Goal: Task Accomplishment & Management: Complete application form

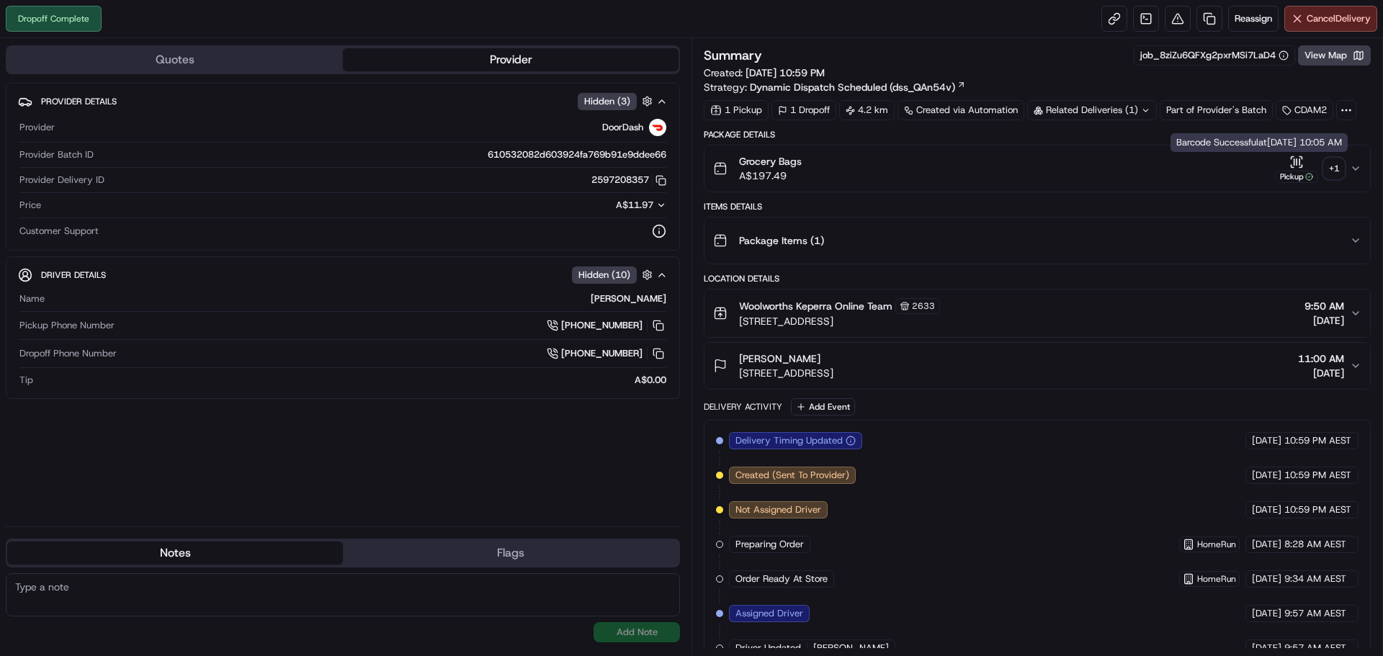
click at [1334, 169] on div "+ 1" at bounding box center [1334, 168] width 20 height 20
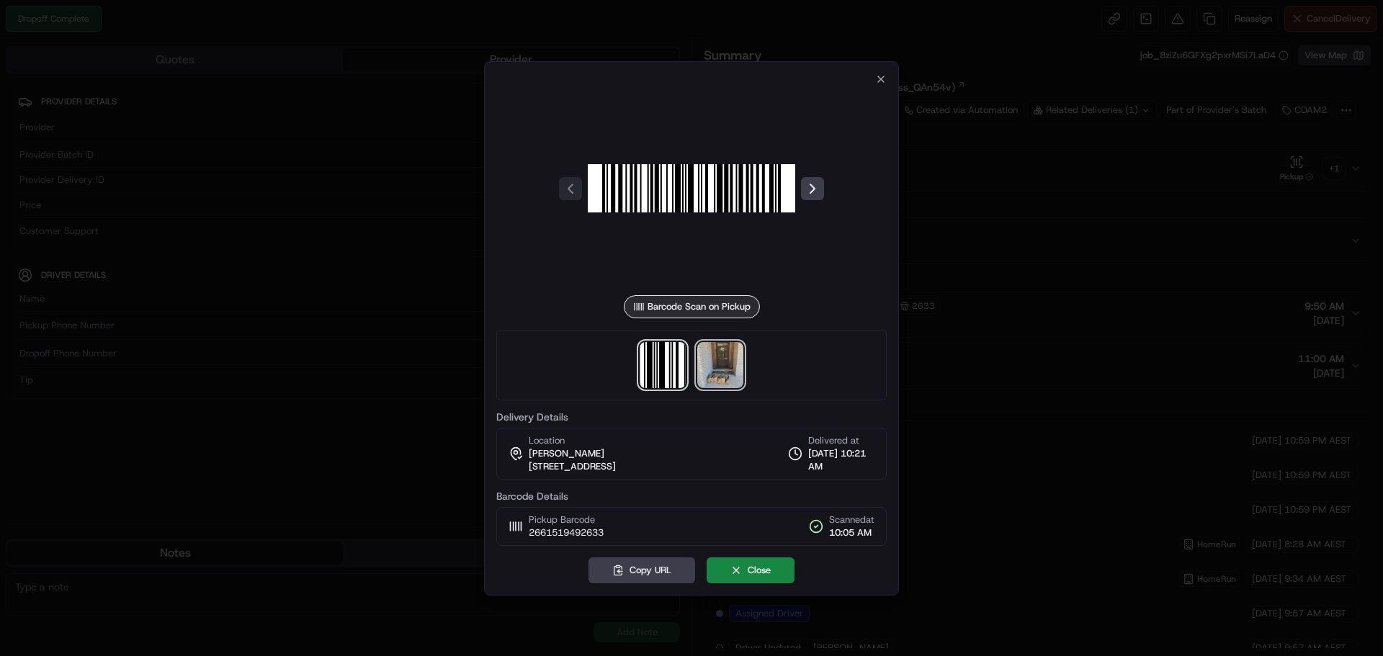
click at [733, 359] on img at bounding box center [720, 365] width 46 height 46
click at [1099, 300] on div at bounding box center [691, 328] width 1383 height 656
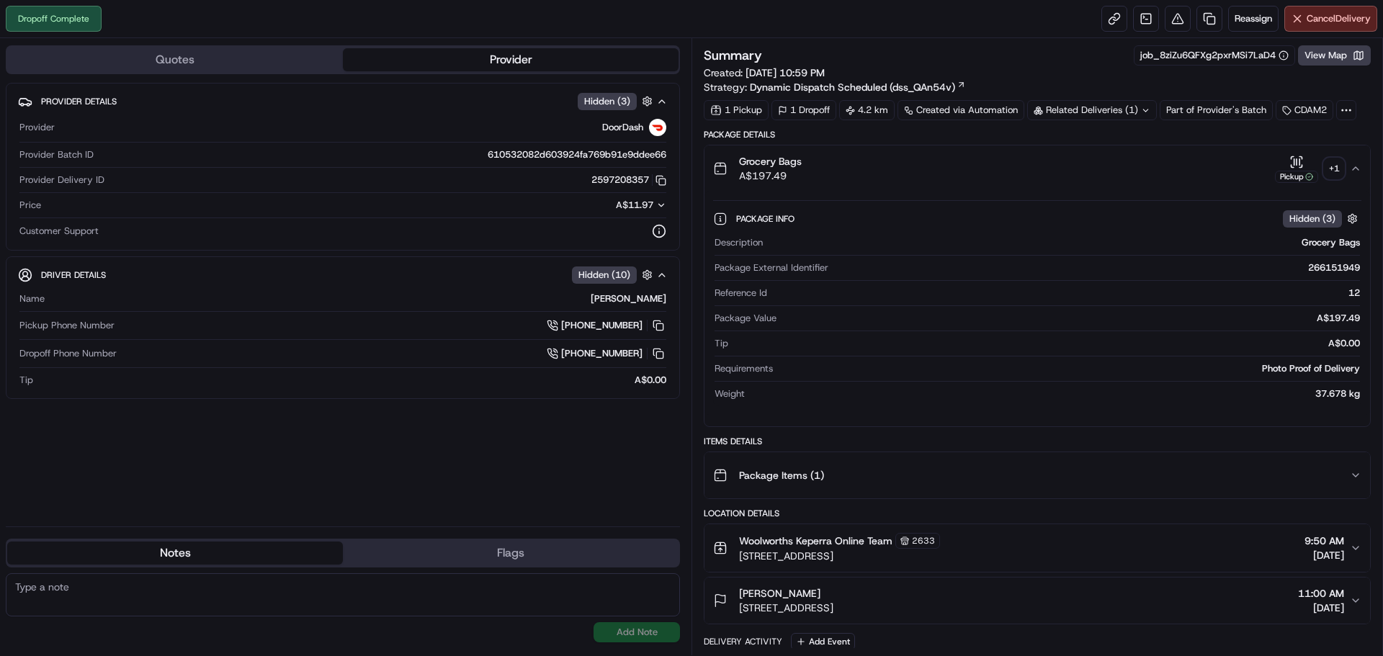
click at [964, 19] on div "Dropoff Complete Reassign Cancel Delivery" at bounding box center [691, 19] width 1383 height 38
click at [1198, 20] on link at bounding box center [1210, 19] width 26 height 26
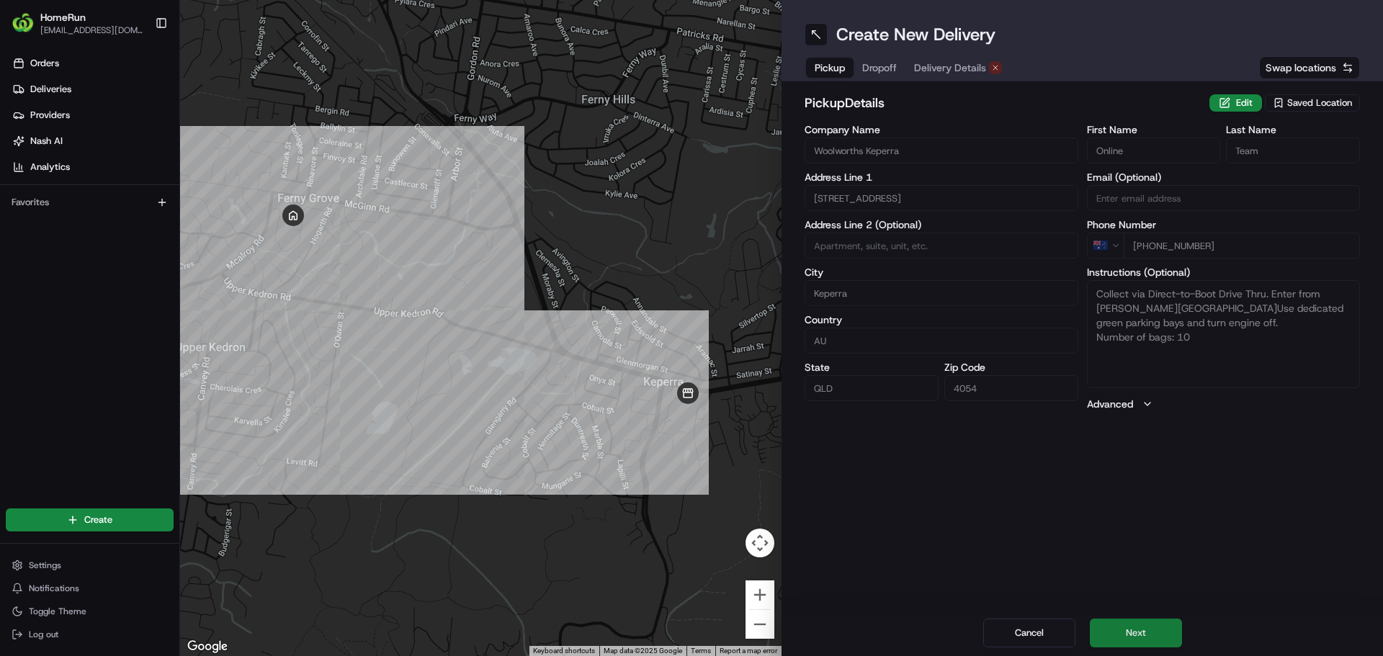
click at [1157, 622] on button "Next" at bounding box center [1136, 633] width 92 height 29
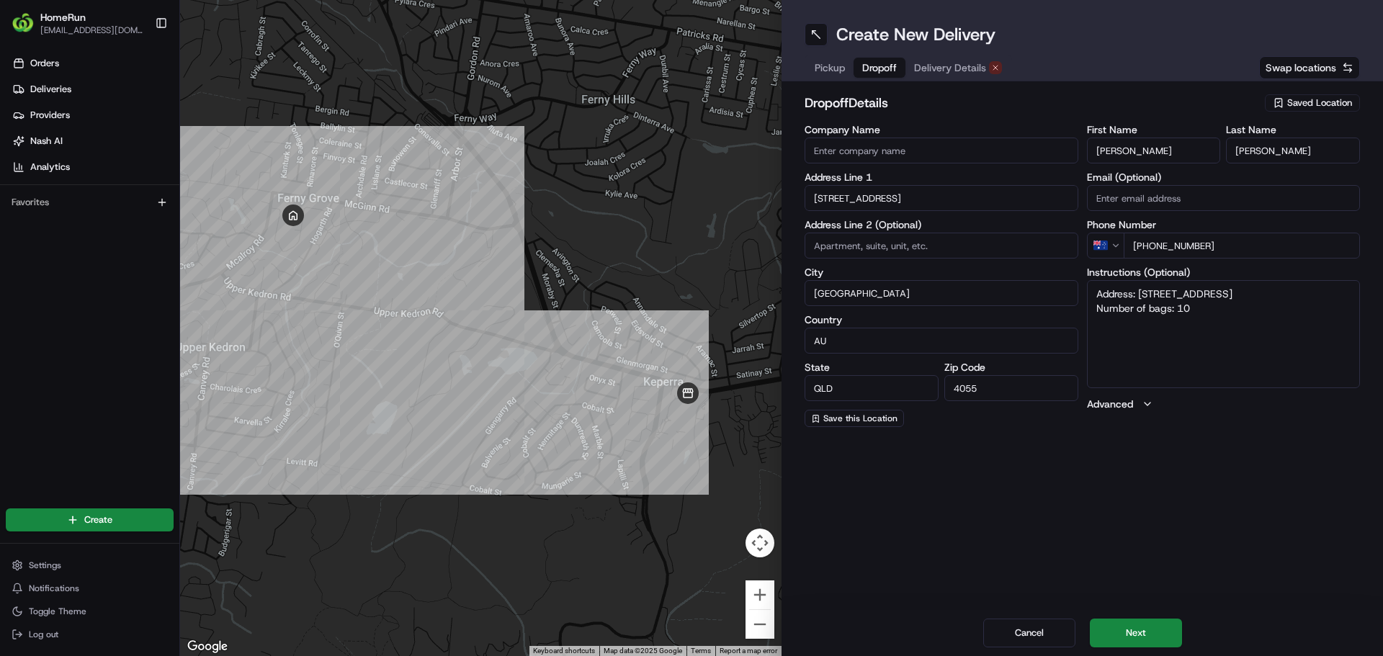
click at [1219, 313] on textarea "Address: [STREET_ADDRESS] Number of bags: 10" at bounding box center [1224, 334] width 274 height 108
type textarea "Address: [STREET_ADDRESS] Number of bags: 3"
click at [1223, 500] on div "Create New Delivery Pickup Dropoff Delivery Details Swap locations dropoff Deta…" at bounding box center [1083, 328] width 602 height 656
click at [1221, 498] on div "Create New Delivery Pickup Dropoff Delivery Details Swap locations dropoff Deta…" at bounding box center [1083, 328] width 602 height 656
click at [1240, 517] on div "Create New Delivery Pickup Dropoff Delivery Details Swap locations dropoff Deta…" at bounding box center [1083, 328] width 602 height 656
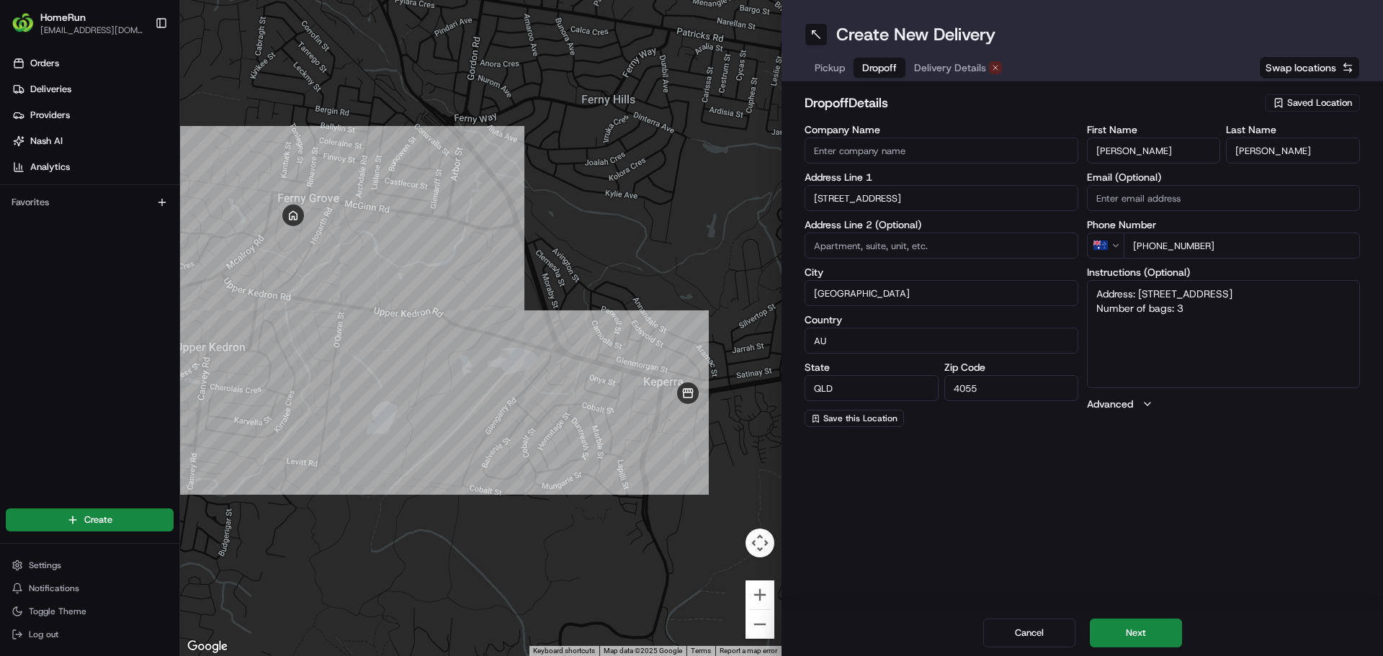
click at [1239, 519] on div "Create New Delivery Pickup Dropoff Delivery Details Swap locations dropoff Deta…" at bounding box center [1083, 328] width 602 height 656
click at [1154, 625] on button "Next" at bounding box center [1136, 633] width 92 height 29
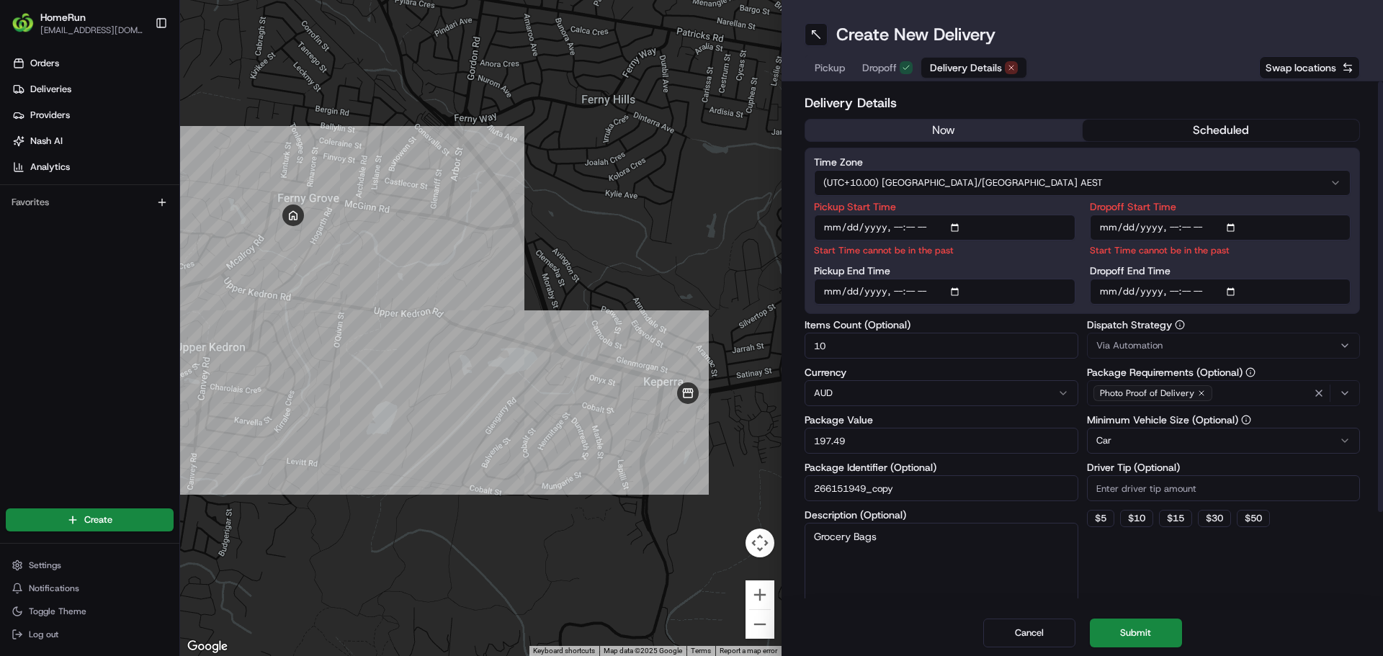
click at [906, 133] on button "now" at bounding box center [943, 131] width 277 height 22
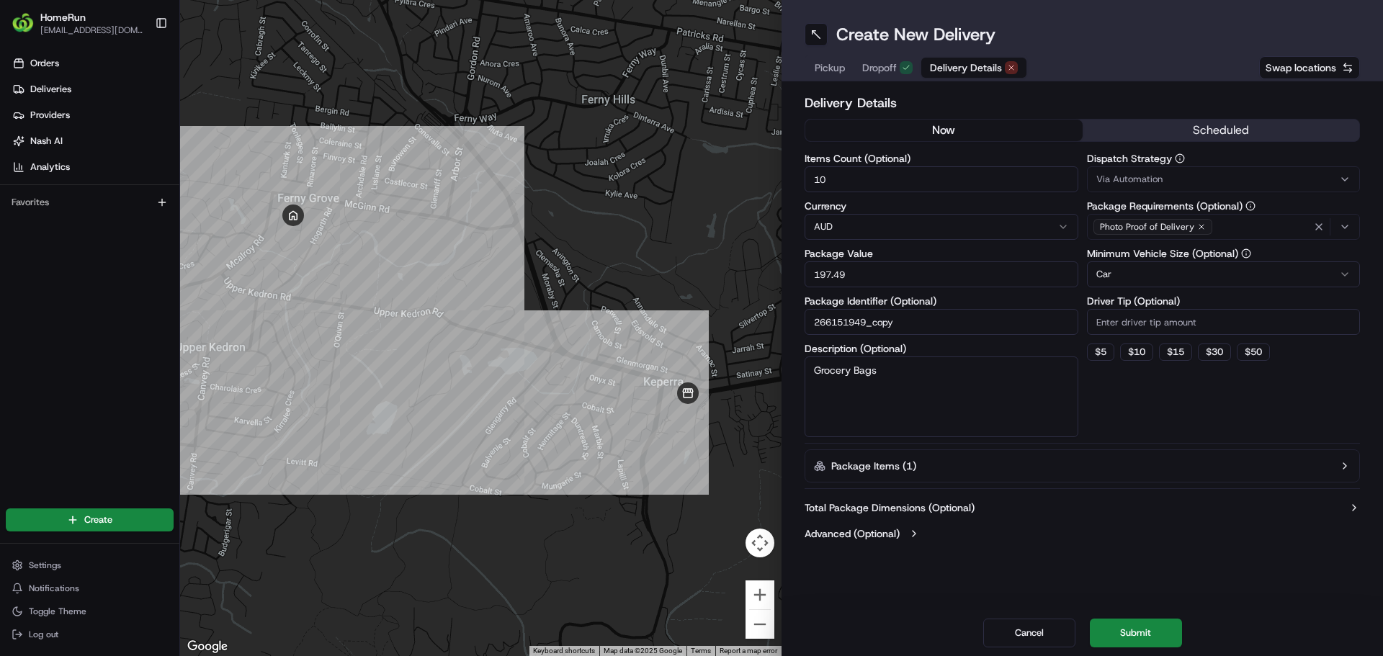
click at [854, 174] on input "10" at bounding box center [942, 179] width 274 height 26
type input "3"
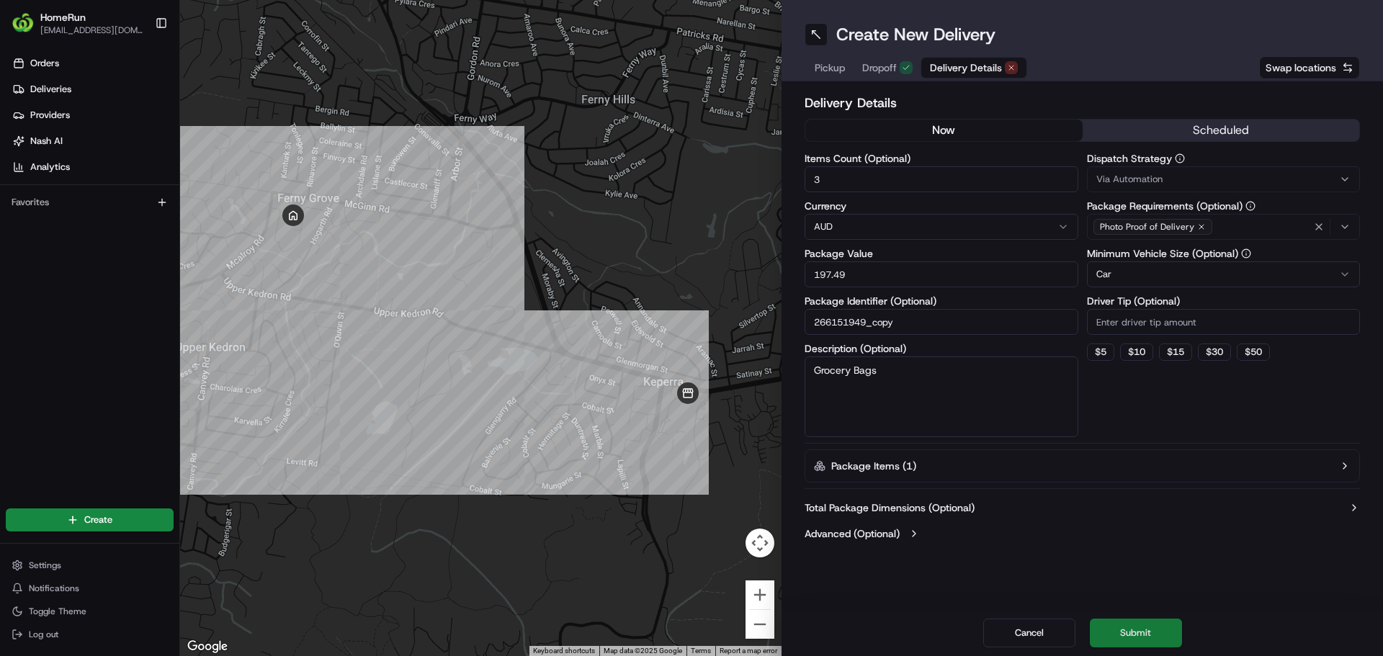
click at [1143, 625] on button "Submit" at bounding box center [1136, 633] width 92 height 29
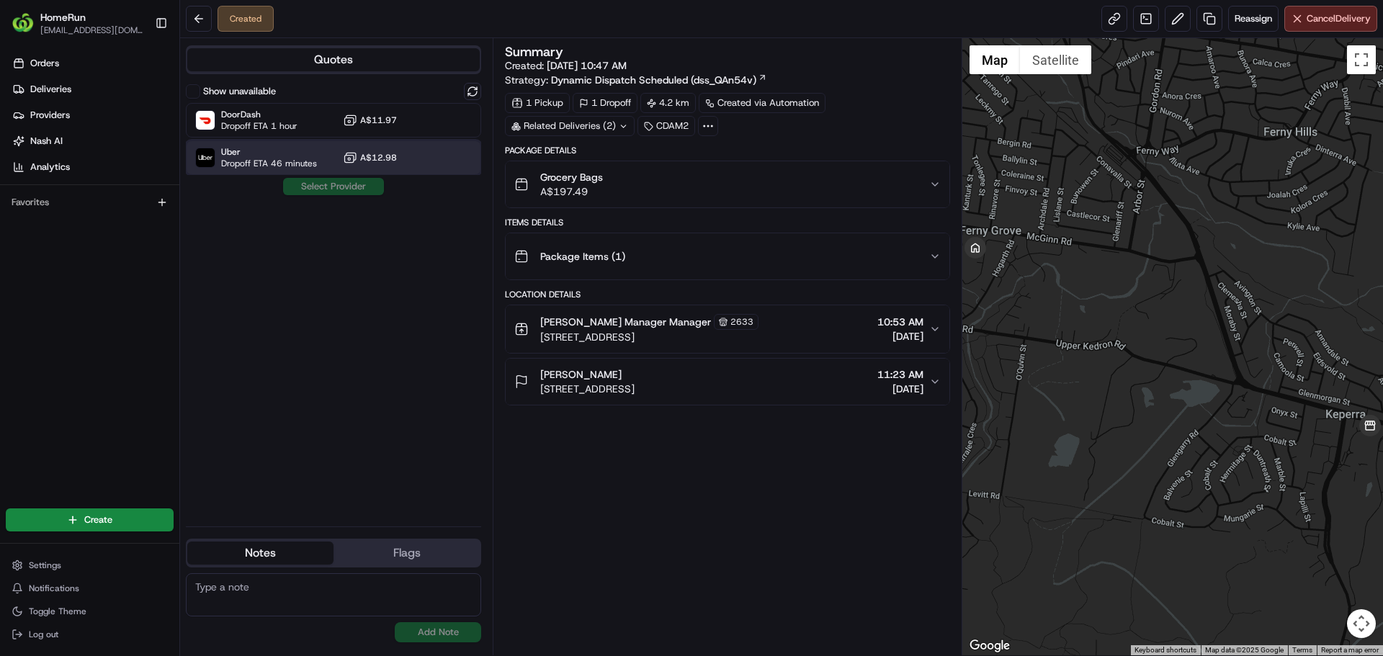
click at [216, 153] on div "Uber Dropoff ETA 46 minutes" at bounding box center [256, 157] width 122 height 23
click at [329, 188] on button "Assign Provider" at bounding box center [333, 186] width 102 height 17
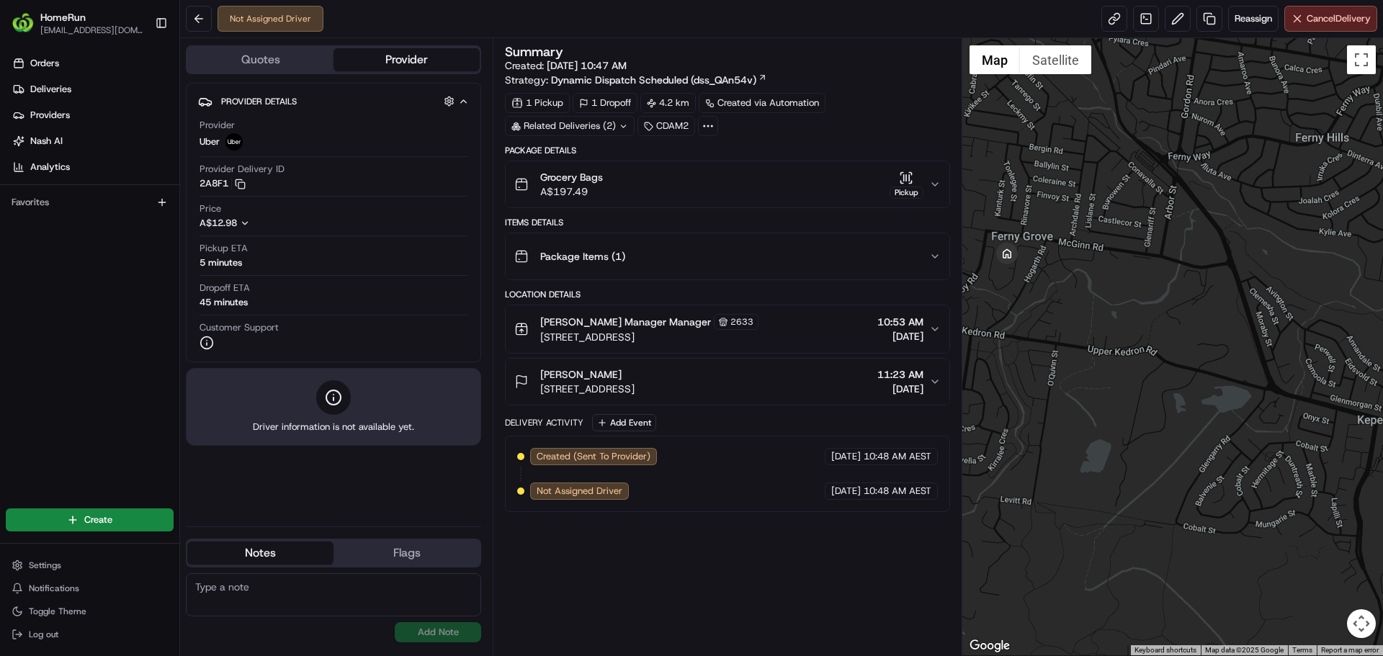
drag, startPoint x: 1217, startPoint y: 405, endPoint x: 1258, endPoint y: 412, distance: 41.7
click at [1258, 412] on div at bounding box center [1173, 346] width 421 height 617
click at [1109, 25] on link at bounding box center [1115, 19] width 26 height 26
